Goal: Obtain resource: Download file/media

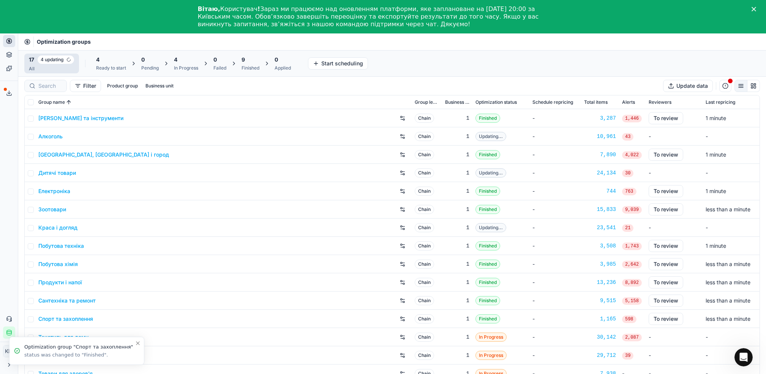
click at [59, 226] on link "Краса і догляд" at bounding box center [57, 228] width 39 height 8
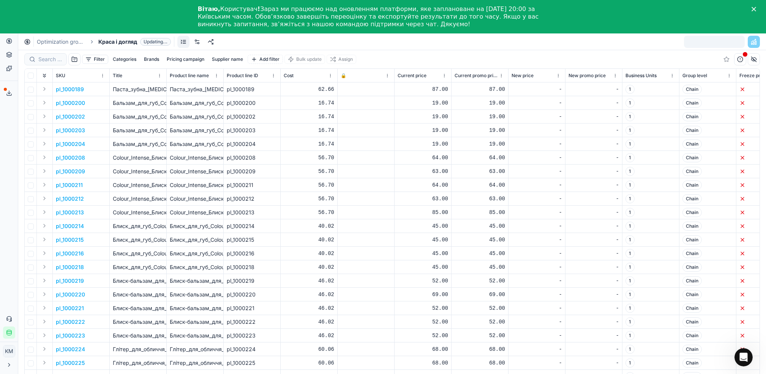
click at [232, 60] on button "Supplier name" at bounding box center [227, 59] width 37 height 9
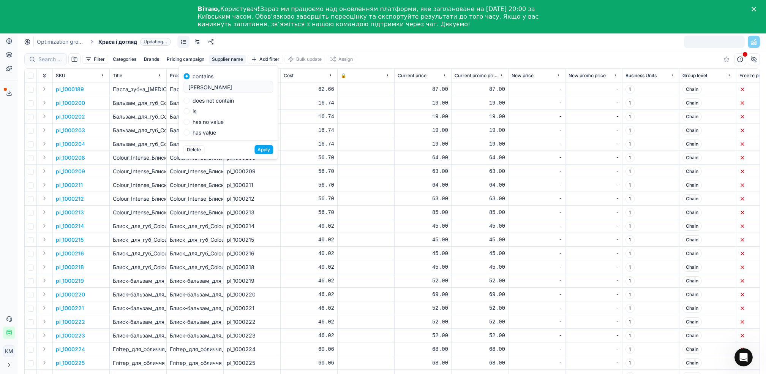
type input "[PERSON_NAME]"
click at [266, 147] on button "Apply" at bounding box center [263, 149] width 19 height 9
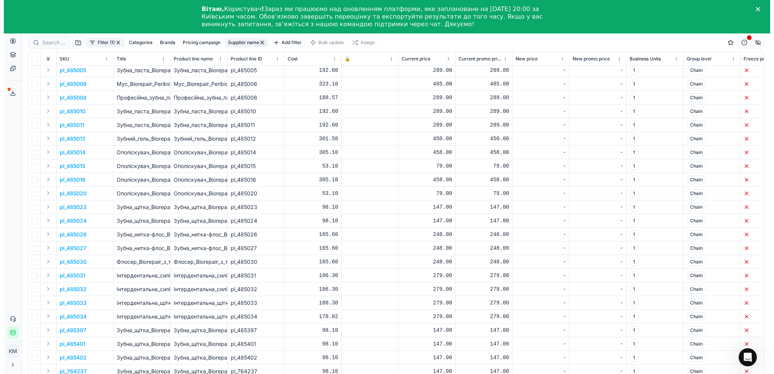
scroll to position [33, 0]
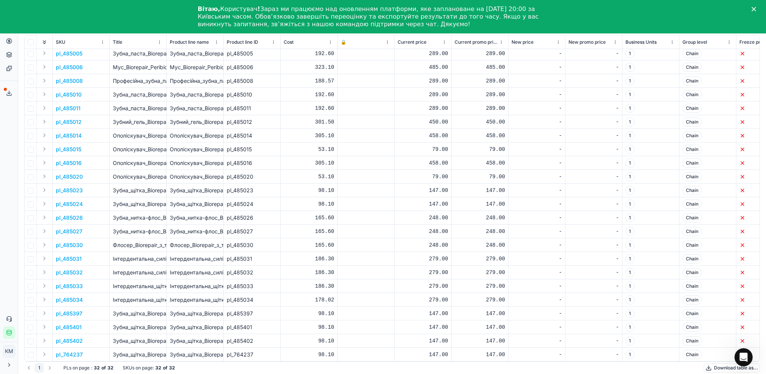
click at [714, 370] on button "Download table as..." at bounding box center [732, 367] width 56 height 9
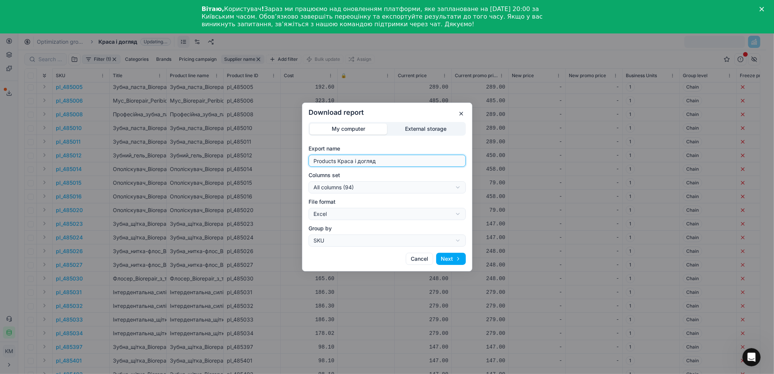
drag, startPoint x: 315, startPoint y: 152, endPoint x: 85, endPoint y: 111, distance: 233.4
click at [84, 111] on div "Download report My computer External storage Export name Products Краса і догля…" at bounding box center [387, 187] width 774 height 374
type input "[PERSON_NAME]"
click at [449, 254] on button "Next" at bounding box center [451, 259] width 30 height 12
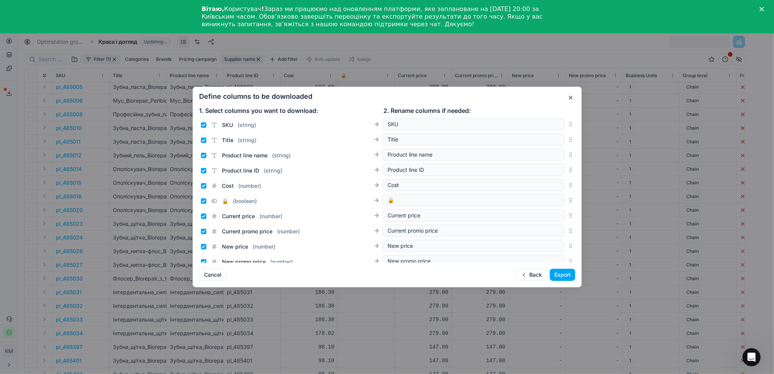
click at [561, 272] on button "Export" at bounding box center [562, 275] width 25 height 12
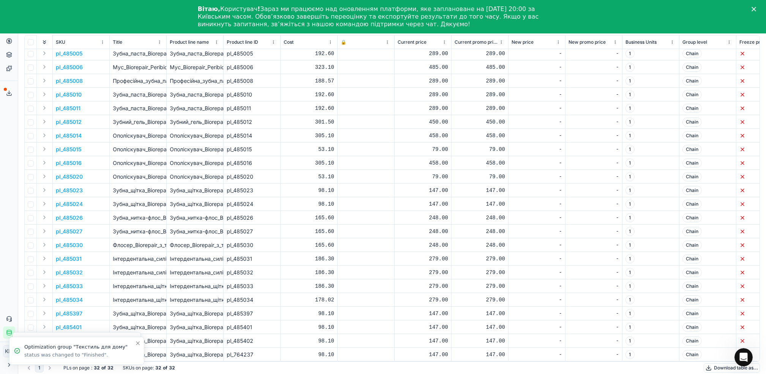
click at [9, 90] on icon at bounding box center [9, 93] width 6 height 6
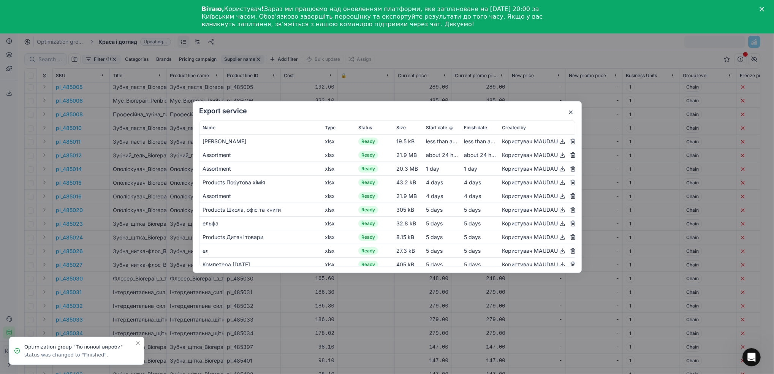
click at [558, 145] on button "button" at bounding box center [562, 141] width 9 height 9
